Goal: Information Seeking & Learning: Learn about a topic

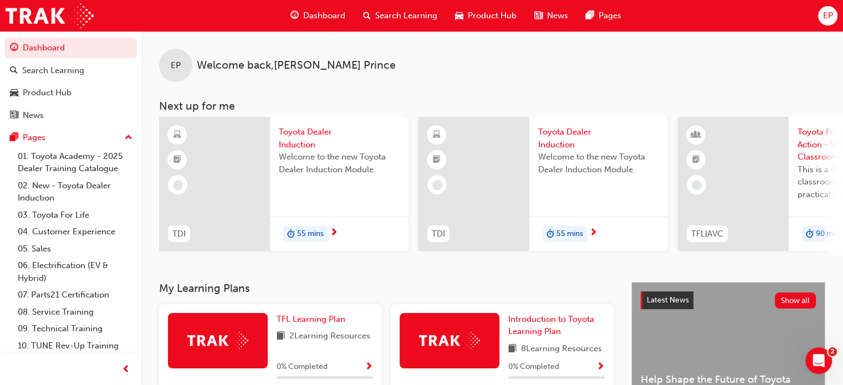
click at [328, 16] on span "Dashboard" at bounding box center [324, 15] width 42 height 13
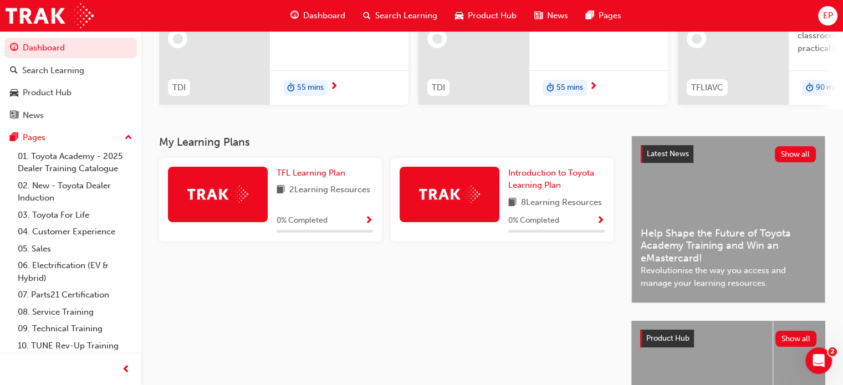
scroll to position [166, 0]
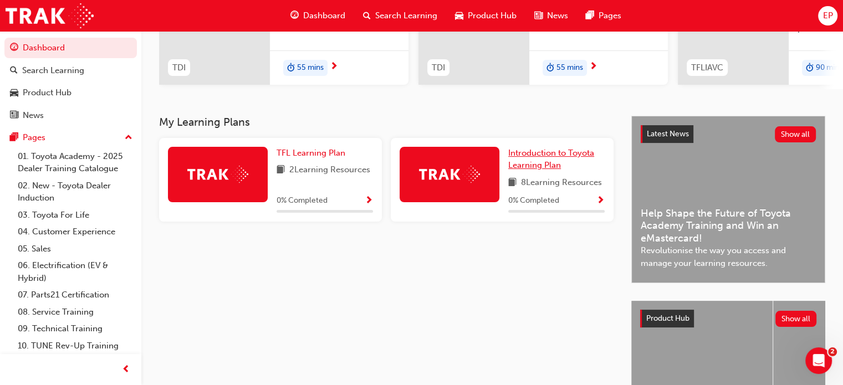
click at [535, 157] on span "Introduction to Toyota Learning Plan" at bounding box center [551, 159] width 86 height 23
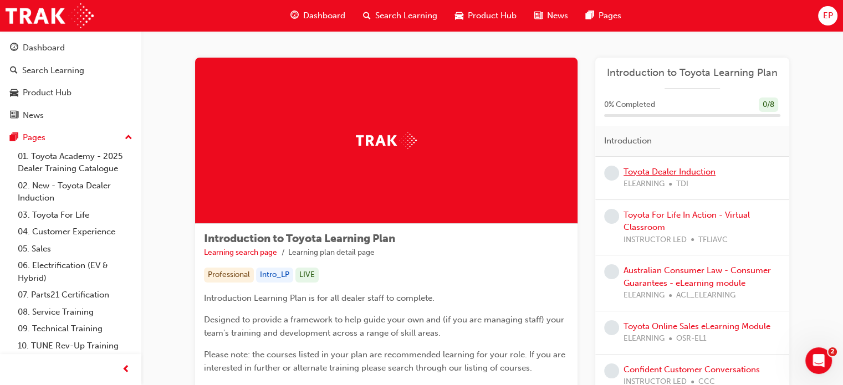
click at [664, 169] on link "Toyota Dealer Induction" at bounding box center [670, 172] width 92 height 10
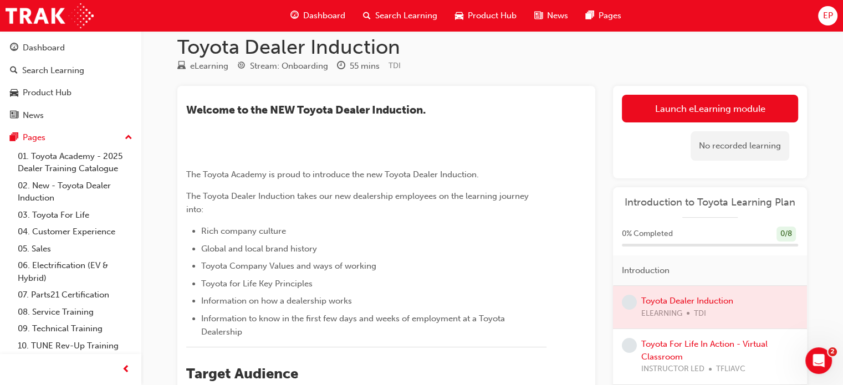
scroll to position [3, 0]
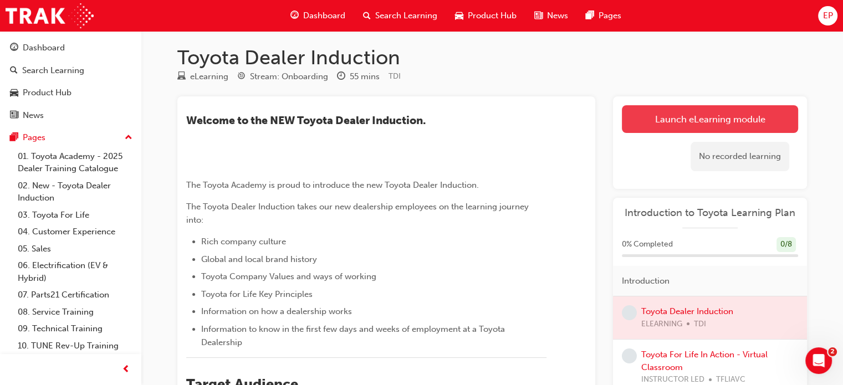
click at [718, 125] on link "Launch eLearning module" at bounding box center [710, 119] width 176 height 28
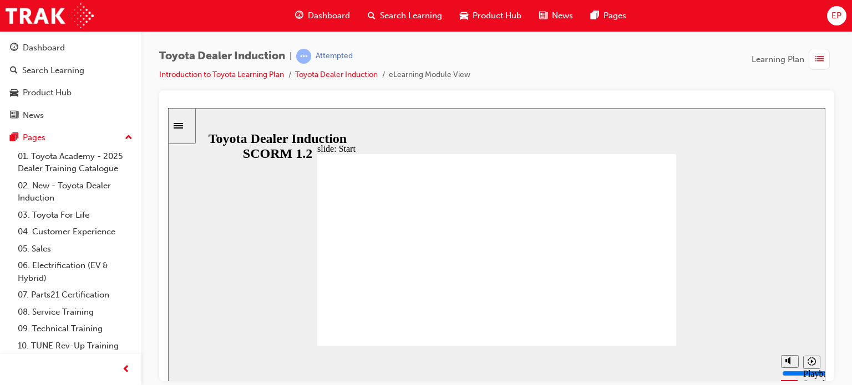
click at [309, 16] on span "Dashboard" at bounding box center [329, 15] width 42 height 13
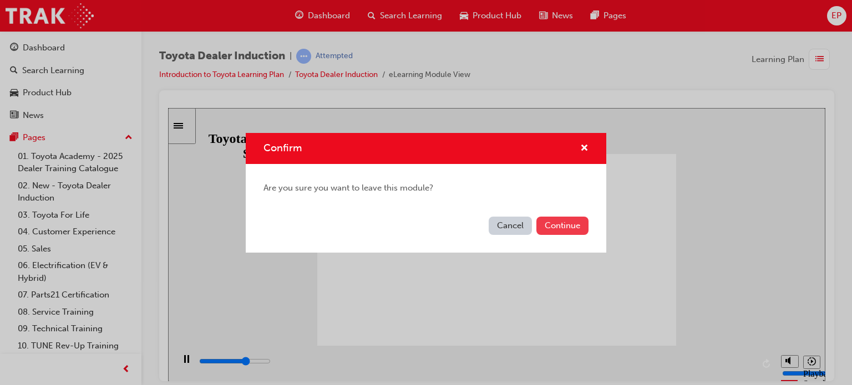
type input "39600"
click at [549, 222] on button "Continue" at bounding box center [562, 226] width 52 height 18
